Goal: Navigation & Orientation: Understand site structure

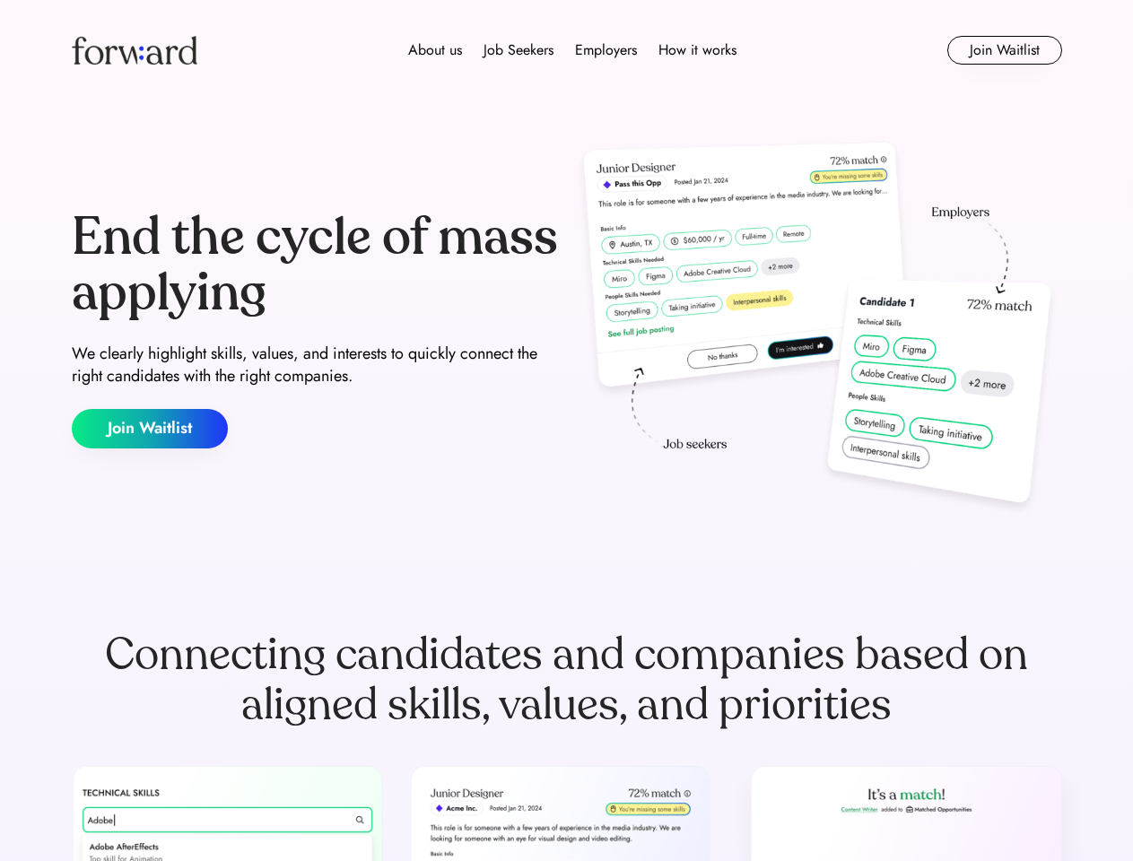
click at [566, 431] on div "End the cycle of mass applying We clearly highlight skills, values, and interes…" at bounding box center [567, 329] width 991 height 386
click at [567, 50] on div "About us Job Seekers Employers How it works" at bounding box center [572, 50] width 707 height 22
click at [135, 50] on img at bounding box center [135, 50] width 126 height 29
click at [572, 50] on div "About us Job Seekers Employers How it works" at bounding box center [572, 50] width 707 height 22
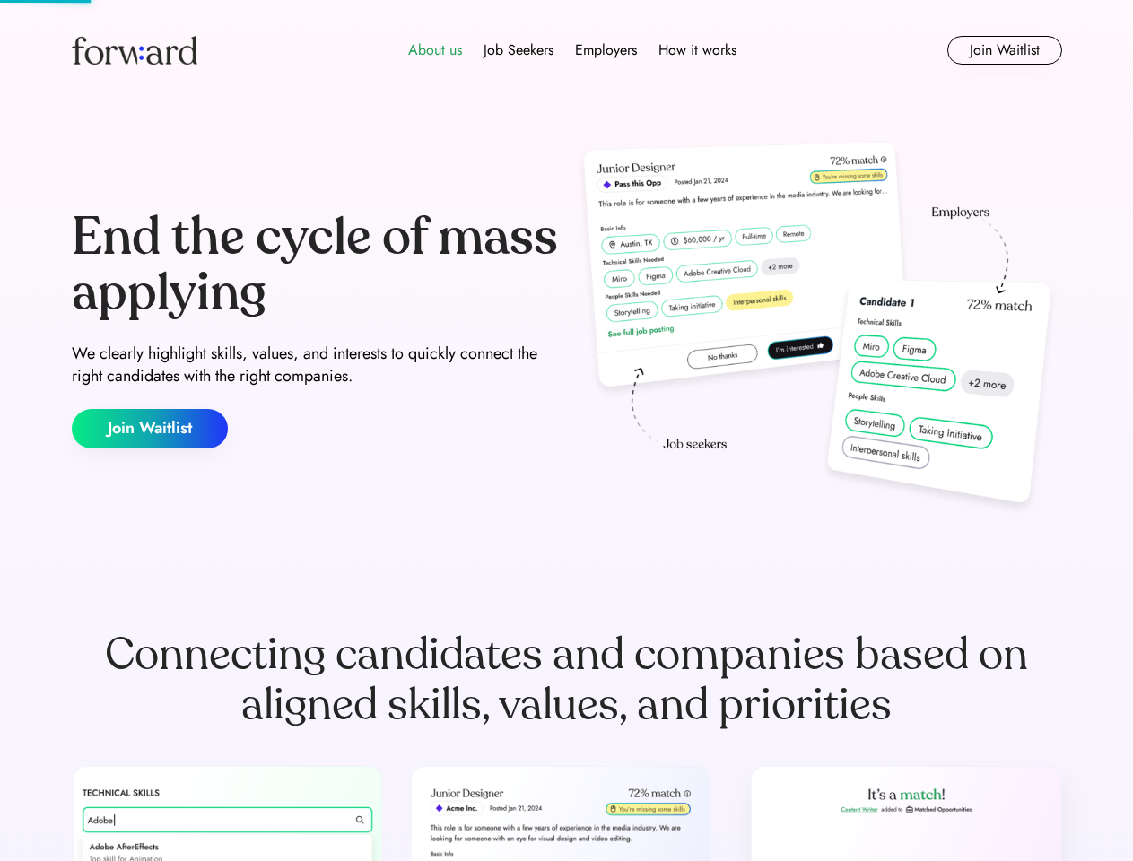
click at [435, 50] on div "About us" at bounding box center [435, 50] width 54 height 22
click at [519, 50] on div "Job Seekers" at bounding box center [519, 50] width 70 height 22
click at [606, 50] on div "Employers" at bounding box center [606, 50] width 62 height 22
